Goal: Information Seeking & Learning: Find specific fact

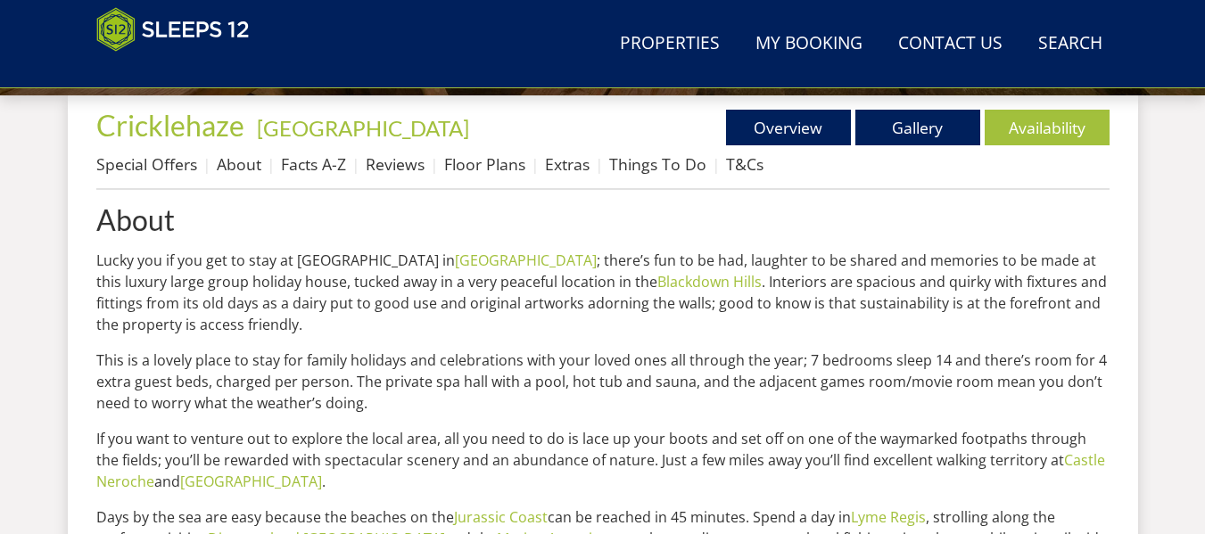
scroll to position [678, 0]
click at [336, 167] on link "Facts A-Z" at bounding box center [313, 163] width 65 height 21
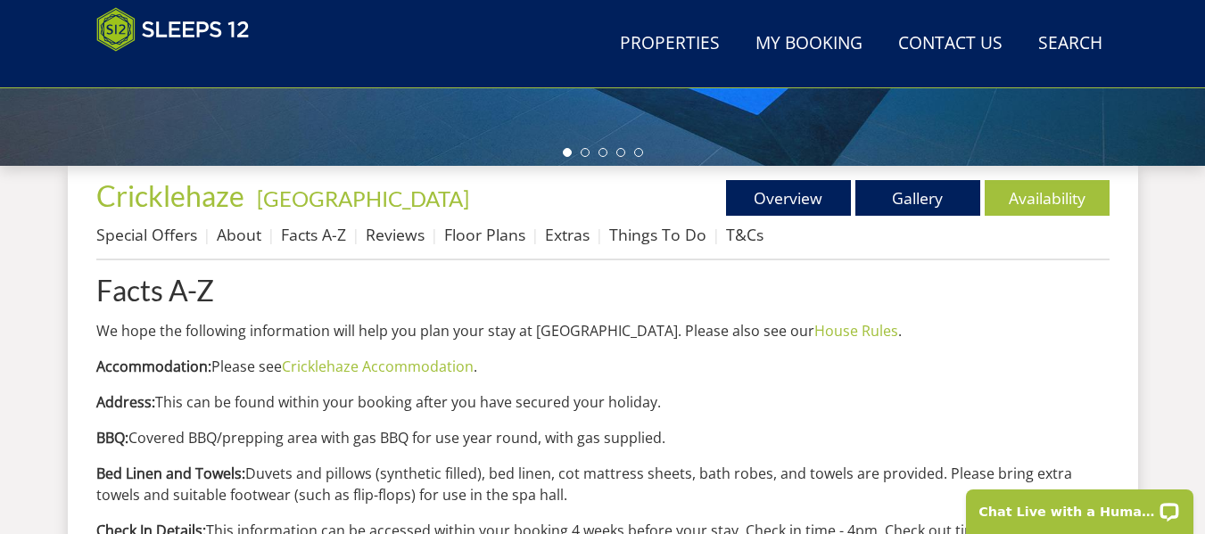
scroll to position [712, 0]
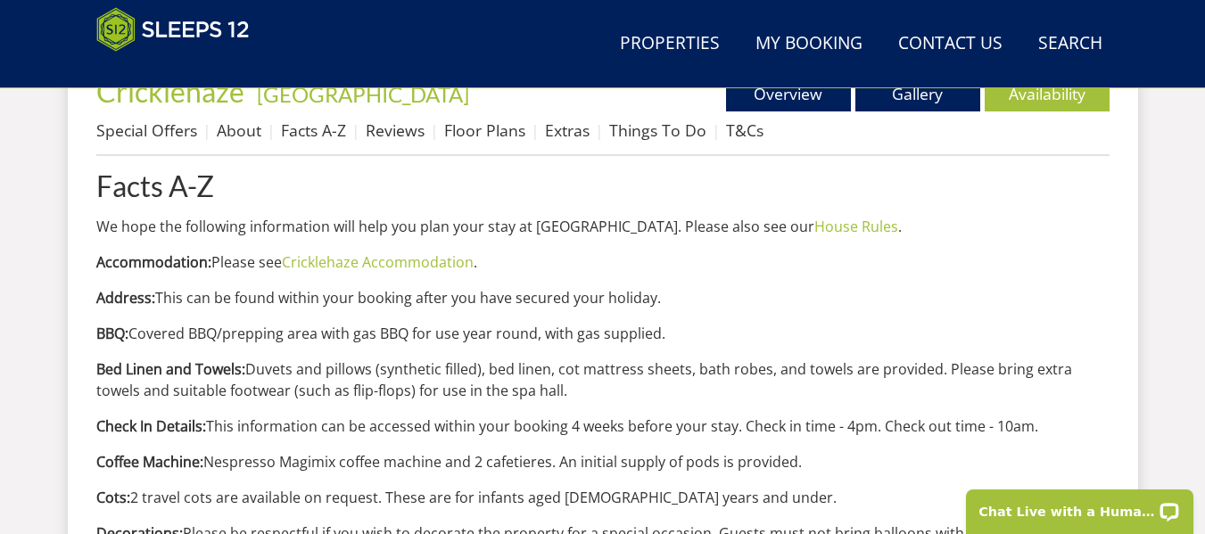
click at [174, 304] on p "Address: This can be found within your booking after you have secured your holi…" at bounding box center [602, 297] width 1013 height 21
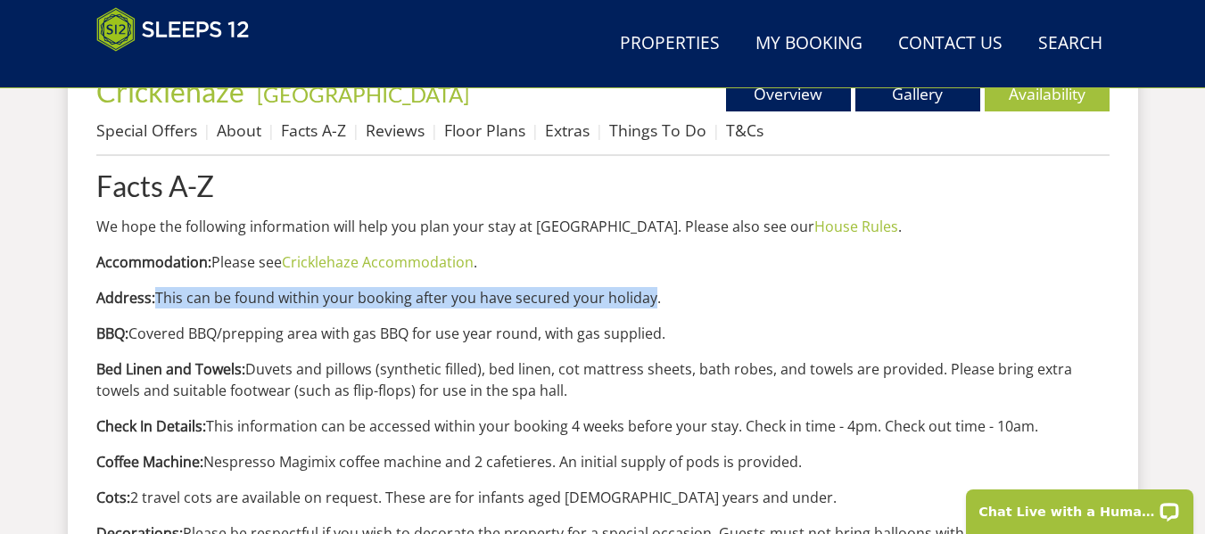
click at [637, 295] on p "Address: This can be found within your booking after you have secured your holi…" at bounding box center [602, 297] width 1013 height 21
copy p "This can be found within your booking after you have secured your holiday."
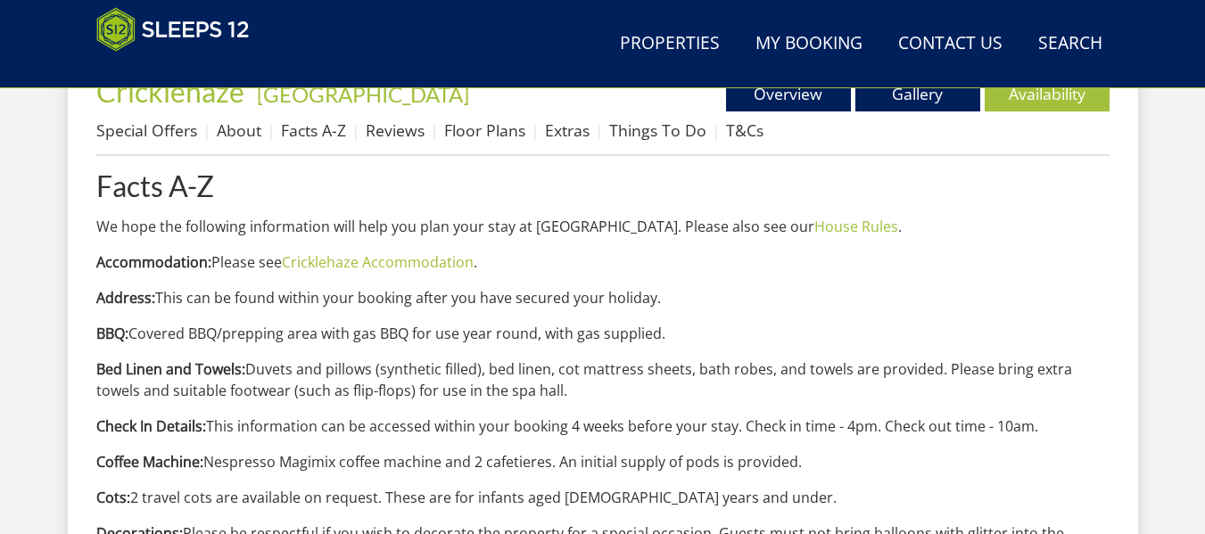
click at [413, 95] on h1 "Cricklehaze - [GEOGRAPHIC_DATA]" at bounding box center [349, 91] width 507 height 31
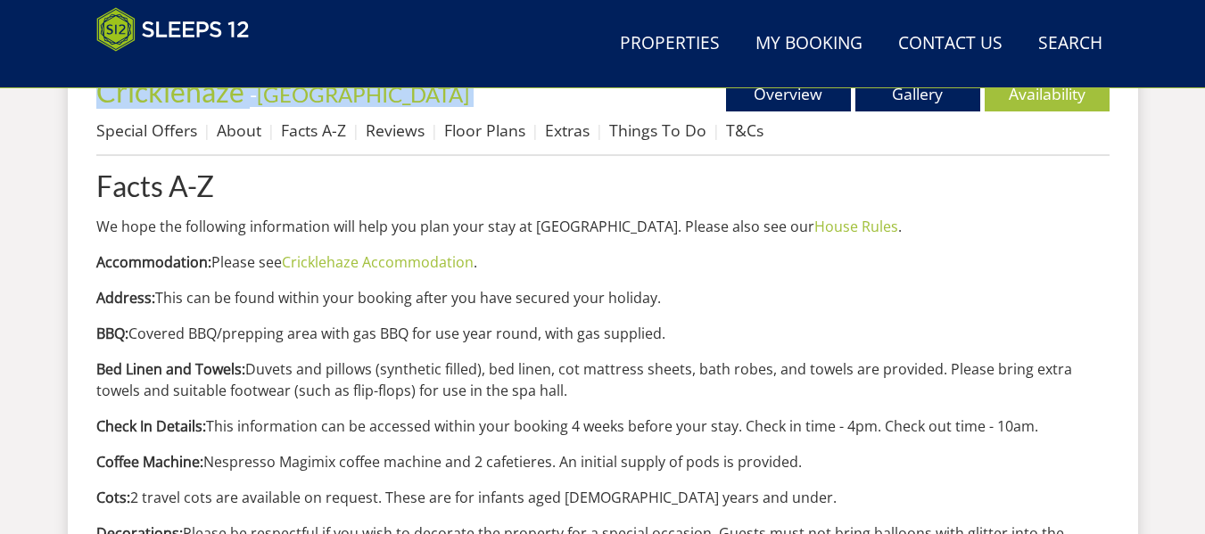
click at [413, 95] on h1 "Cricklehaze - [GEOGRAPHIC_DATA]" at bounding box center [349, 91] width 507 height 31
copy div "Cricklehaze - [GEOGRAPHIC_DATA]"
